Goal: Task Accomplishment & Management: Complete application form

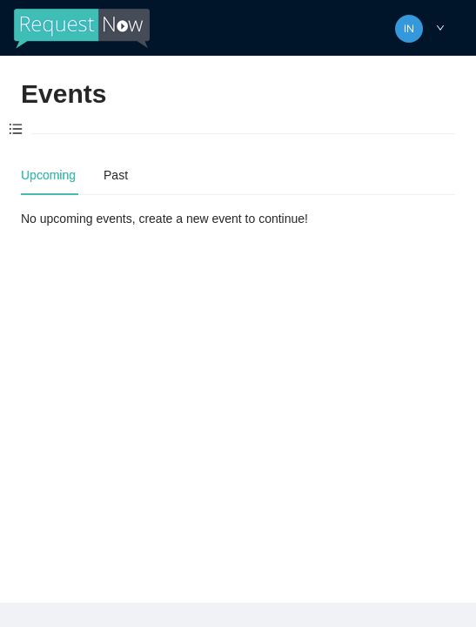
click at [20, 118] on span at bounding box center [15, 129] width 31 height 37
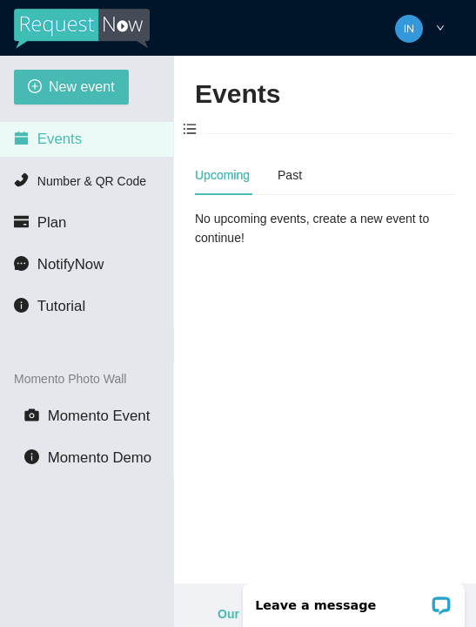
click at [64, 94] on span "New event" at bounding box center [82, 87] width 66 height 22
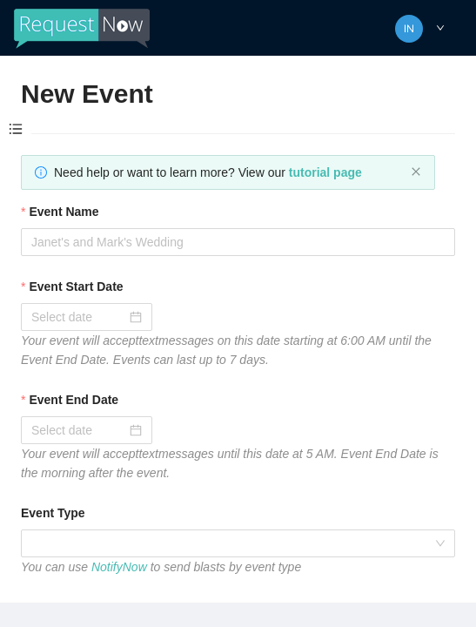
type textarea "Thanks for coming to Guitars and Cadillacs! Follow us on FB & IG @guitarsandcad…"
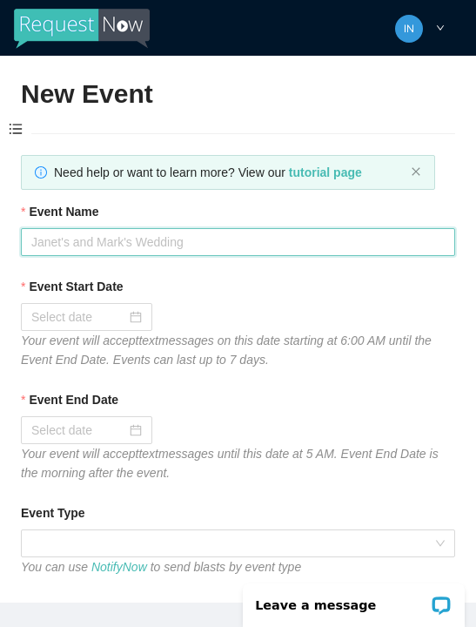
click at [84, 237] on input "Event Name" at bounding box center [238, 242] width 435 height 28
type input "Fireball [DATE]"
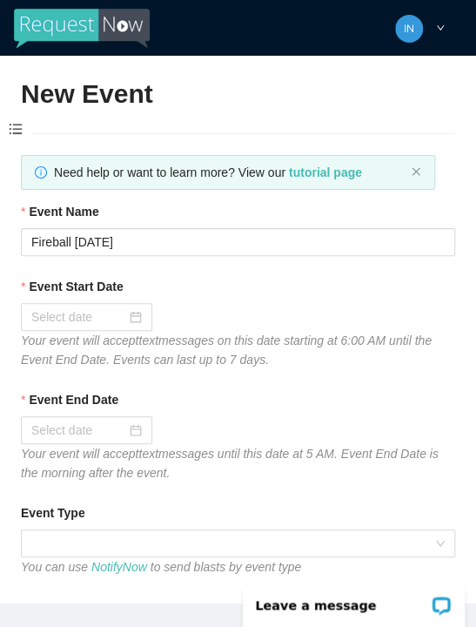
click at [120, 314] on input "Event Start Date" at bounding box center [78, 316] width 95 height 19
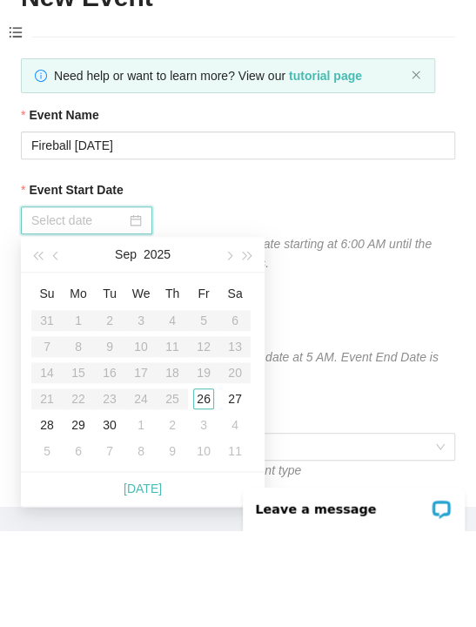
type input "[DATE]"
click at [206, 485] on div "26" at bounding box center [203, 495] width 21 height 21
type input "[DATE]"
type textarea "Thanks for coming to Guitars and Cadillacs! Follow us on FB & IG @guitarsandcad…"
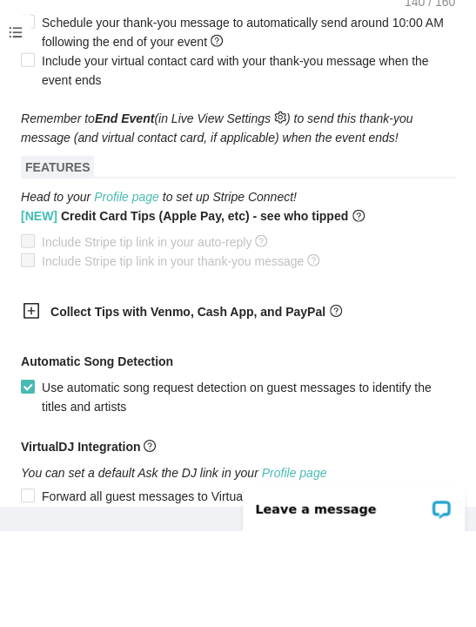
scroll to position [911, 0]
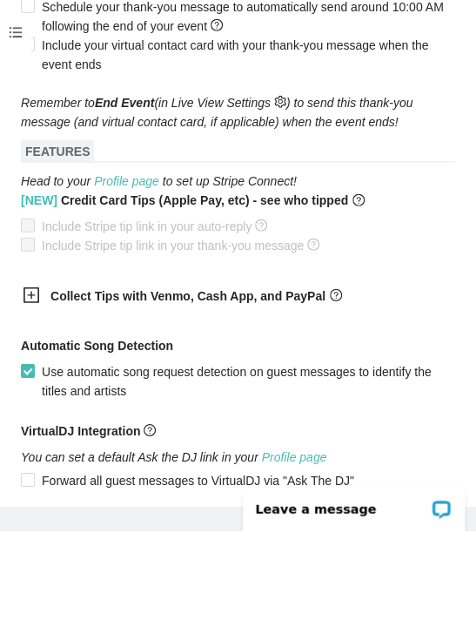
click at [37, 383] on icon "plus-square" at bounding box center [31, 391] width 17 height 17
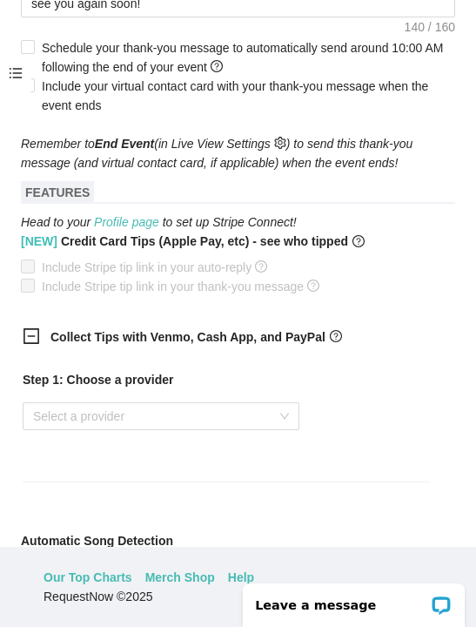
click at [105, 425] on input "search" at bounding box center [155, 416] width 244 height 26
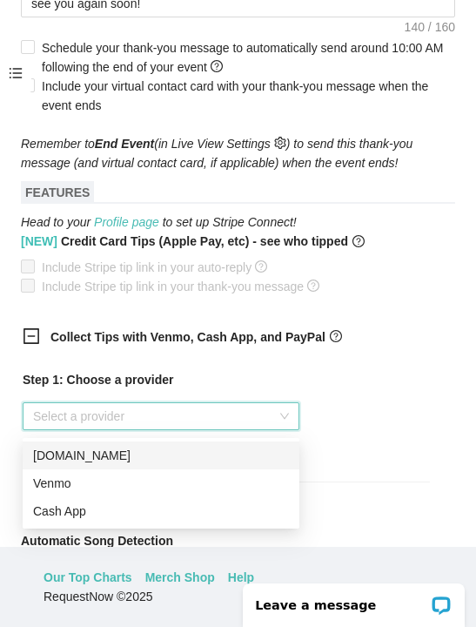
click at [102, 477] on div "Venmo" at bounding box center [161, 483] width 256 height 19
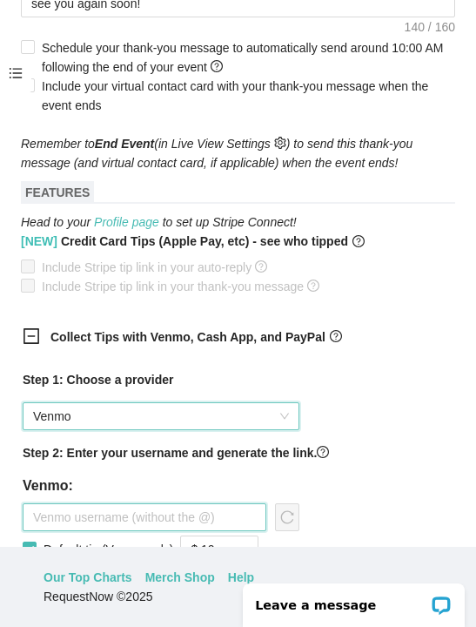
click at [125, 519] on input "text" at bounding box center [145, 517] width 244 height 28
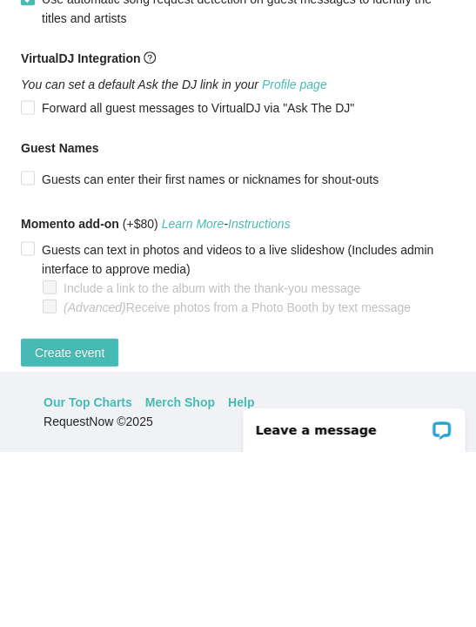
scroll to position [1423, 0]
type input "Jaala-nowlin"
click at [86, 518] on span "Create event" at bounding box center [70, 527] width 70 height 19
type textarea "Thanks for coming to Guitars and Cadillacs! Follow us on FB & IG @guitarsandcad…"
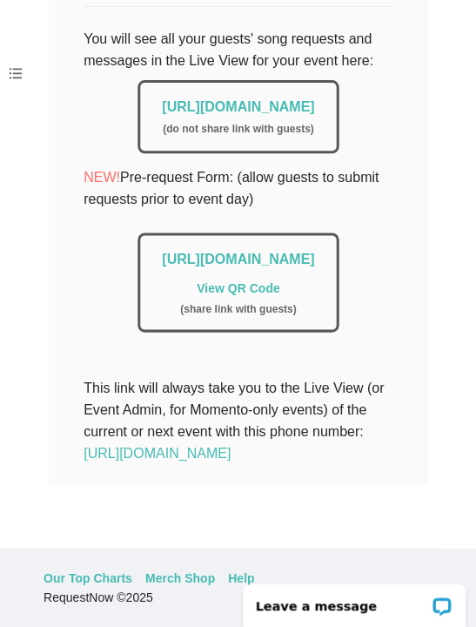
scroll to position [462, 0]
click at [162, 99] on link "https://app.requestnow.io/live/rzvjdar" at bounding box center [238, 106] width 152 height 15
